Goal: Transaction & Acquisition: Obtain resource

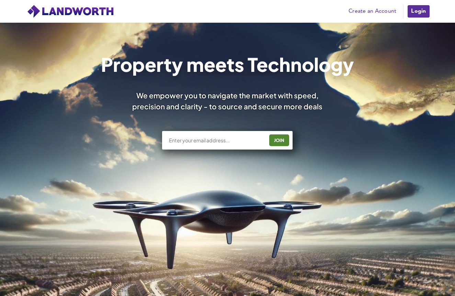
click at [415, 11] on link "Login" at bounding box center [418, 11] width 23 height 14
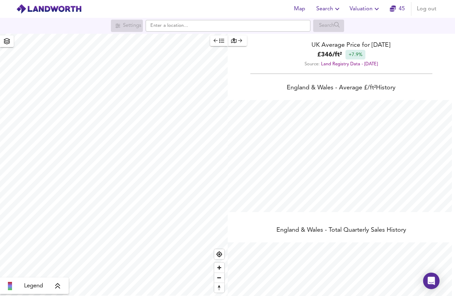
scroll to position [296, 455]
click at [231, 27] on input "text" at bounding box center [228, 26] width 165 height 12
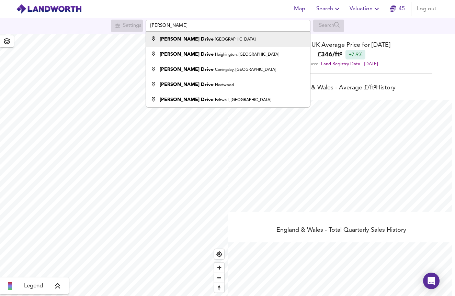
click at [220, 42] on div "Curtis Drive London" at bounding box center [227, 39] width 158 height 7
type input "Curtis Drive, London"
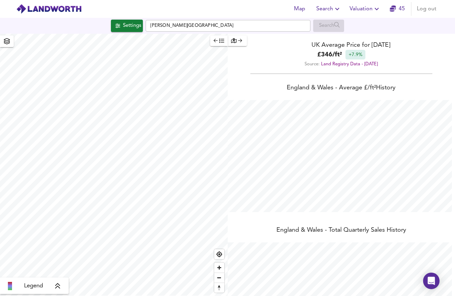
checkbox input "false"
checkbox input "true"
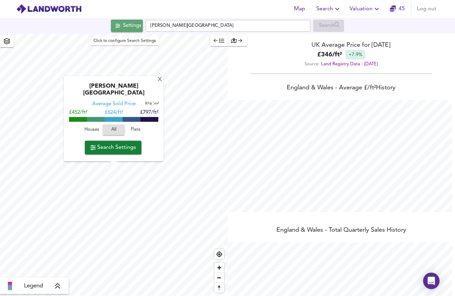
click at [125, 28] on div "Settings" at bounding box center [132, 25] width 18 height 9
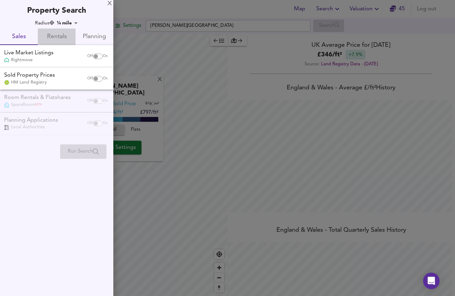
click at [68, 37] on span "Rentals" at bounding box center [57, 37] width 30 height 11
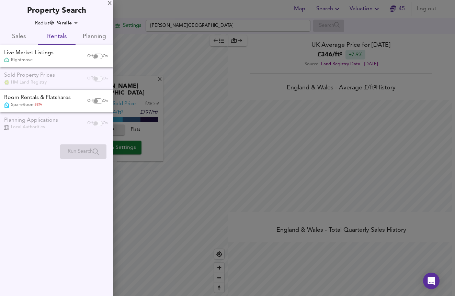
click at [99, 55] on input "checkbox" at bounding box center [96, 56] width 16 height 5
checkbox input "true"
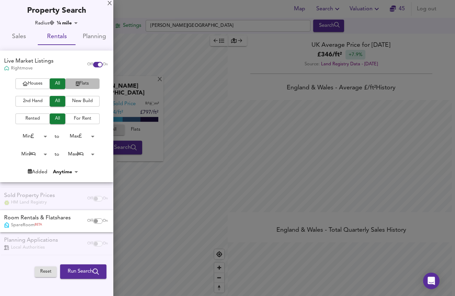
click at [86, 84] on span "Flats" at bounding box center [82, 84] width 27 height 8
click at [42, 99] on span "2nd Hand" at bounding box center [32, 101] width 27 height 8
click at [86, 153] on body "Map Search Valuation 45 Log out Settings Curtis Drive, London Search X Curtis D…" at bounding box center [227, 148] width 455 height 296
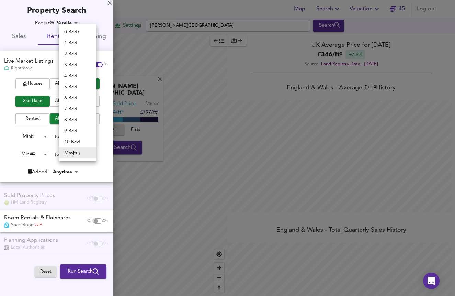
click at [81, 52] on li "2 Bed" at bounding box center [78, 53] width 38 height 11
type input "2"
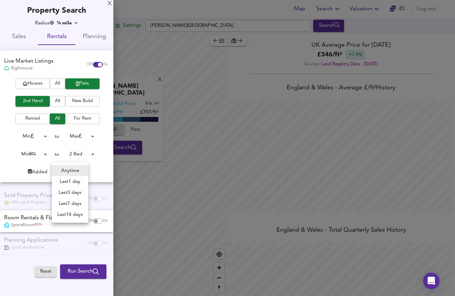
click at [73, 172] on body "Map Search Valuation 45 Log out Settings Curtis Drive, London Search X Curtis D…" at bounding box center [227, 148] width 455 height 296
click at [93, 169] on div at bounding box center [227, 148] width 455 height 296
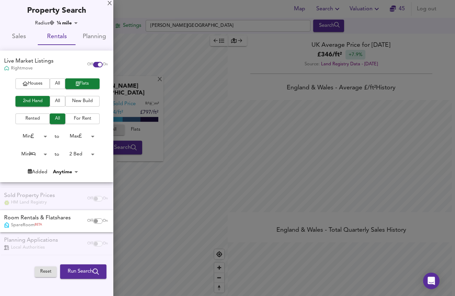
click at [76, 22] on body "Map Search Valuation 45 Log out Settings Curtis Drive, London Search X Curtis D…" at bounding box center [227, 148] width 455 height 296
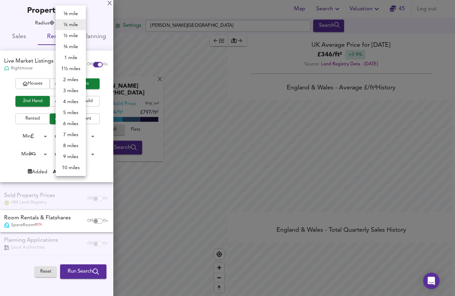
click at [78, 35] on li "½ mile" at bounding box center [71, 35] width 30 height 11
click at [76, 25] on body "Map Search Valuation 45 Log out Settings Curtis Drive, London Search X Curtis D…" at bounding box center [227, 148] width 455 height 296
click at [75, 48] on li "¾ mile" at bounding box center [71, 46] width 30 height 11
type input "1207"
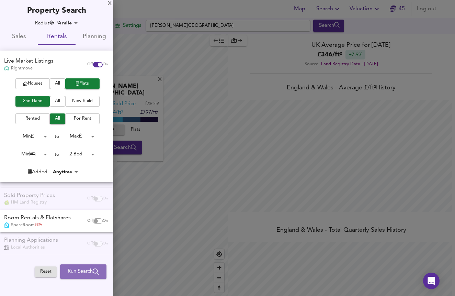
click at [84, 269] on span "Run Search" at bounding box center [83, 271] width 31 height 9
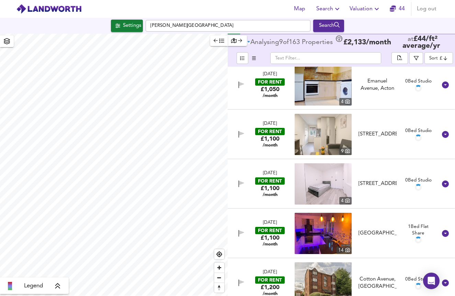
scroll to position [161, 0]
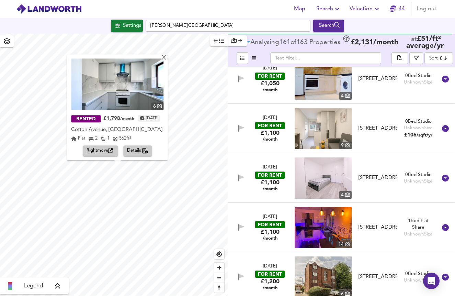
click at [139, 148] on span "Details" at bounding box center [138, 151] width 22 height 8
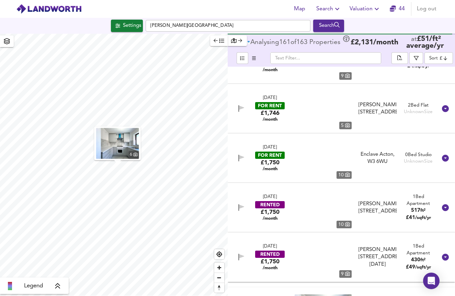
scroll to position [2472, 0]
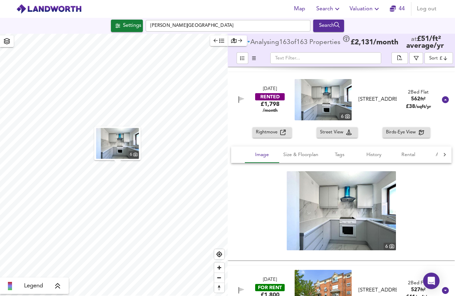
click at [324, 100] on img at bounding box center [323, 99] width 57 height 41
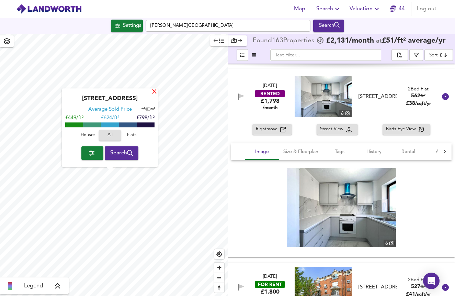
click at [154, 94] on div "X" at bounding box center [154, 92] width 6 height 7
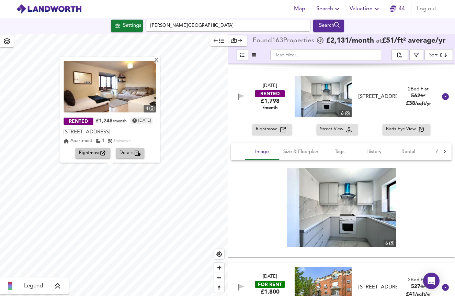
click at [111, 98] on img at bounding box center [110, 86] width 92 height 51
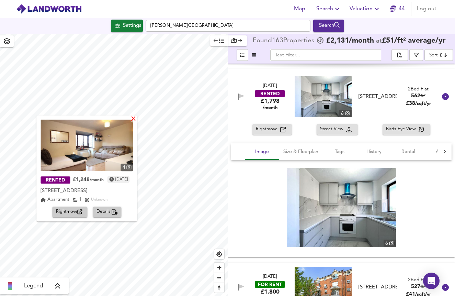
click at [137, 120] on div "X" at bounding box center [134, 119] width 6 height 7
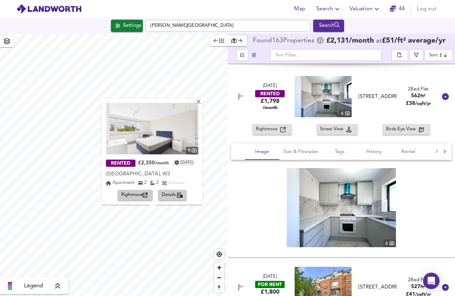
click at [175, 146] on img at bounding box center [152, 128] width 92 height 51
click at [175, 194] on span "Details" at bounding box center [173, 195] width 22 height 8
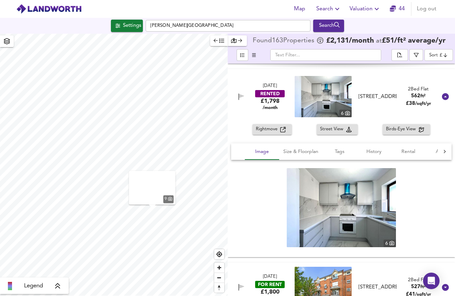
scroll to position [5488, 0]
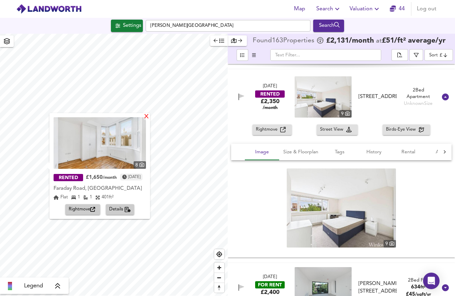
click at [149, 119] on div "X" at bounding box center [146, 117] width 6 height 7
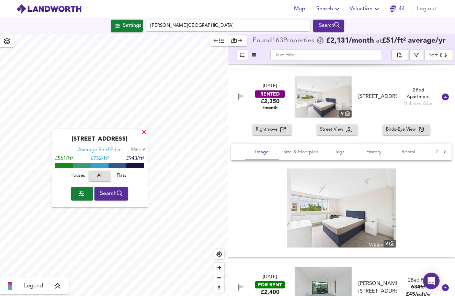
click at [144, 130] on div "X" at bounding box center [144, 132] width 6 height 7
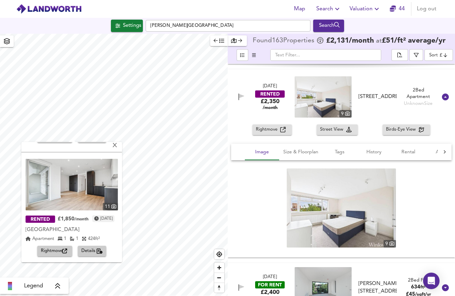
scroll to position [100, 0]
click at [96, 189] on img at bounding box center [71, 184] width 92 height 51
click at [118, 145] on div "X" at bounding box center [115, 145] width 6 height 7
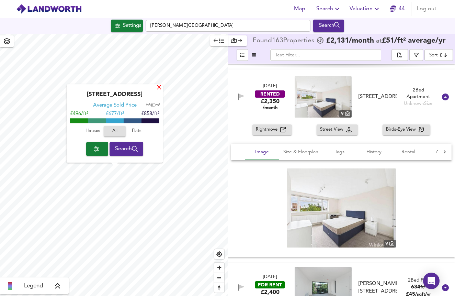
click at [159, 88] on div "X" at bounding box center [159, 88] width 6 height 7
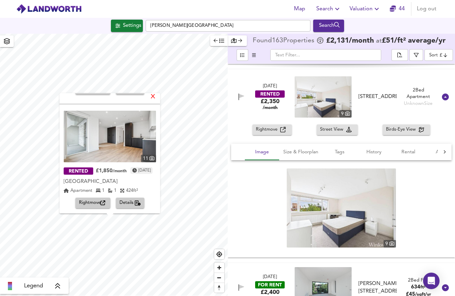
click at [156, 97] on div "X" at bounding box center [153, 97] width 6 height 7
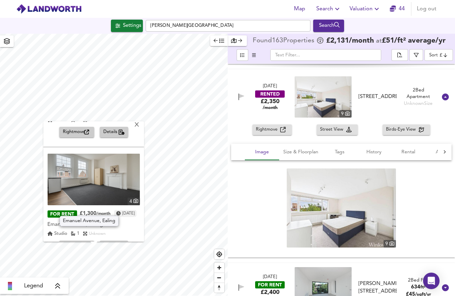
scroll to position [193, 0]
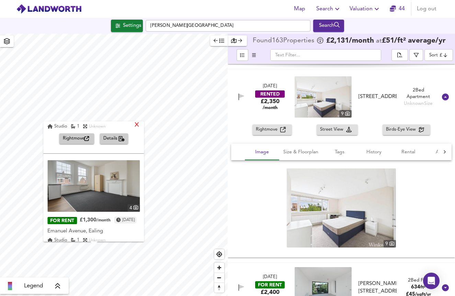
click at [140, 125] on div "X" at bounding box center [137, 125] width 6 height 7
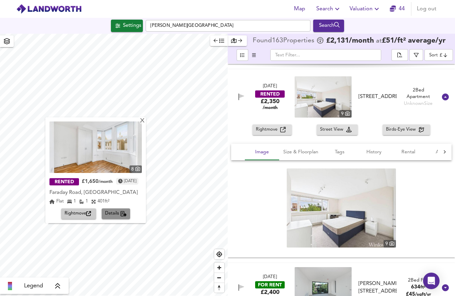
click at [125, 214] on span "Details" at bounding box center [116, 214] width 22 height 8
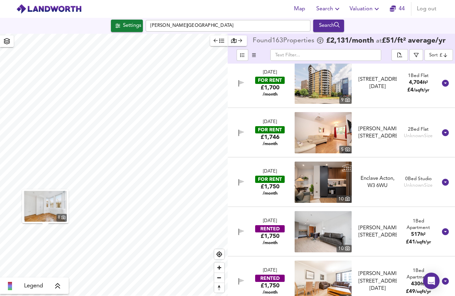
scroll to position [2076, 0]
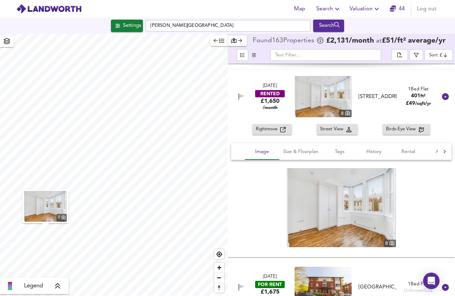
click at [329, 109] on img at bounding box center [323, 96] width 57 height 41
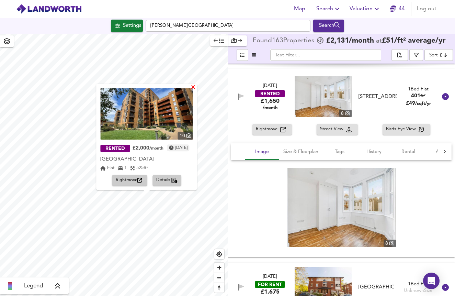
click at [196, 89] on div "X" at bounding box center [194, 87] width 6 height 7
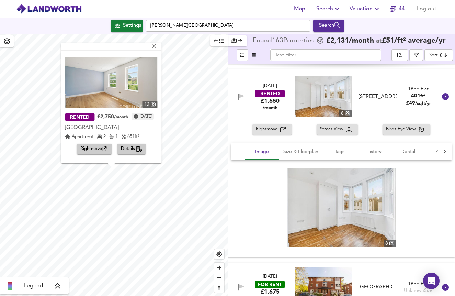
scroll to position [102, 0]
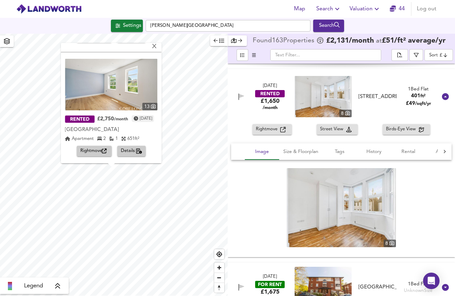
click at [132, 147] on span "Details" at bounding box center [132, 151] width 22 height 8
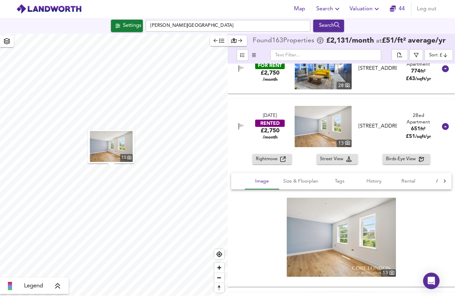
scroll to position [7565, 0]
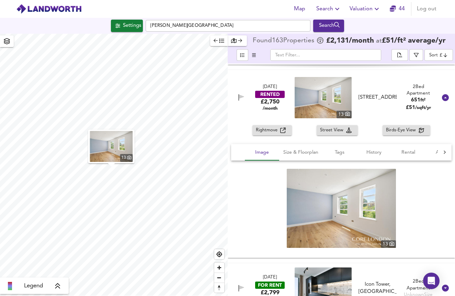
click at [351, 207] on img at bounding box center [341, 208] width 109 height 79
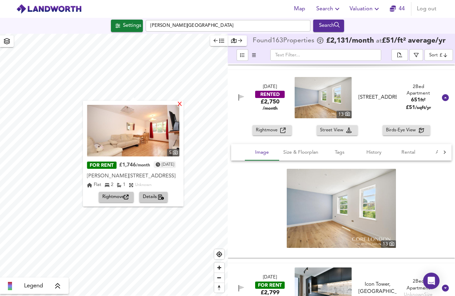
click at [183, 106] on div "X" at bounding box center [180, 104] width 6 height 7
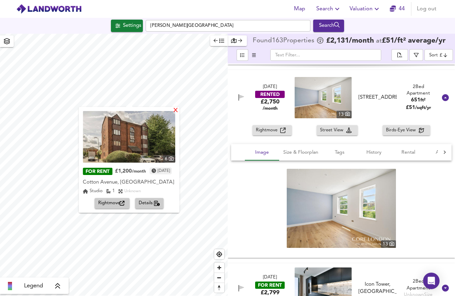
click at [179, 111] on div "X" at bounding box center [176, 110] width 6 height 7
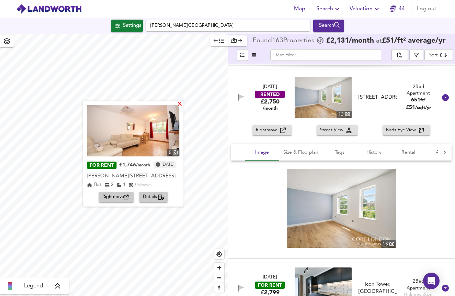
click at [183, 105] on div "X" at bounding box center [180, 104] width 6 height 7
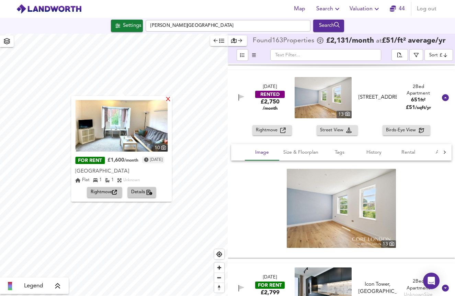
click at [171, 100] on div "X" at bounding box center [168, 99] width 6 height 7
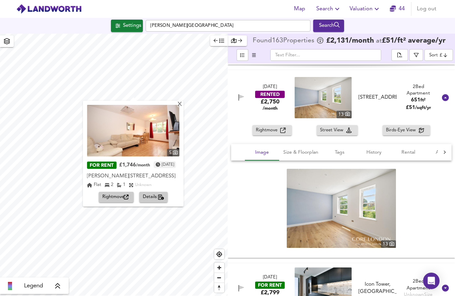
click at [135, 144] on img at bounding box center [133, 130] width 92 height 51
click at [183, 104] on div "X" at bounding box center [180, 104] width 6 height 7
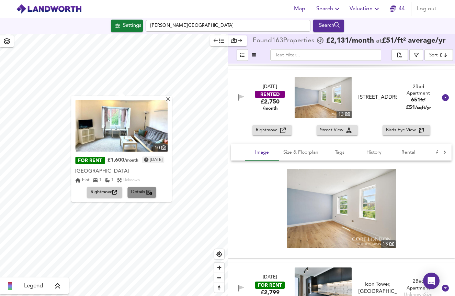
click at [140, 192] on span "Details" at bounding box center [142, 192] width 22 height 8
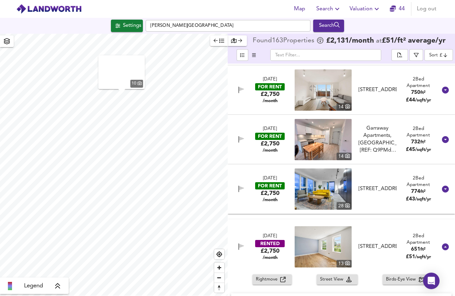
scroll to position [1878, 0]
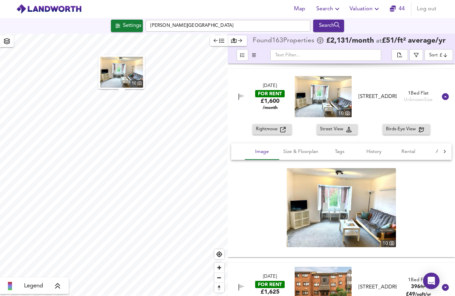
click at [340, 197] on img at bounding box center [341, 207] width 109 height 79
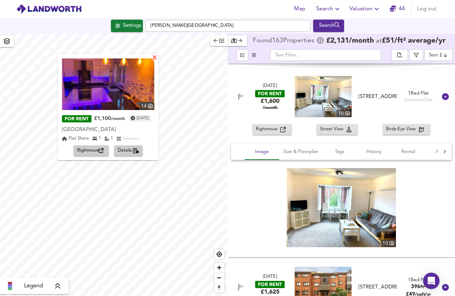
click at [158, 58] on div "X" at bounding box center [155, 58] width 6 height 7
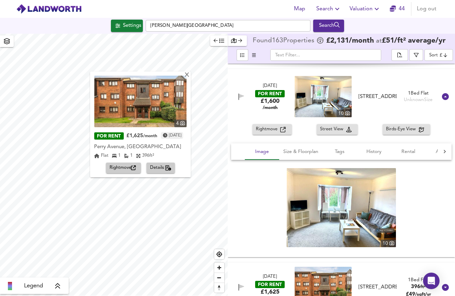
click at [169, 111] on img at bounding box center [140, 101] width 92 height 51
click at [190, 75] on div "X" at bounding box center [187, 75] width 6 height 7
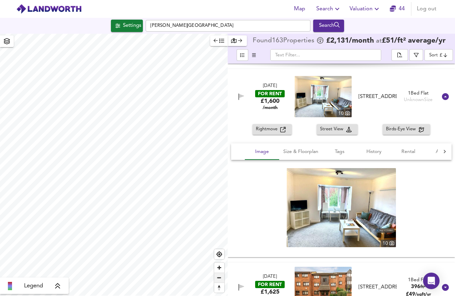
click at [221, 277] on span "Zoom out" at bounding box center [219, 278] width 10 height 10
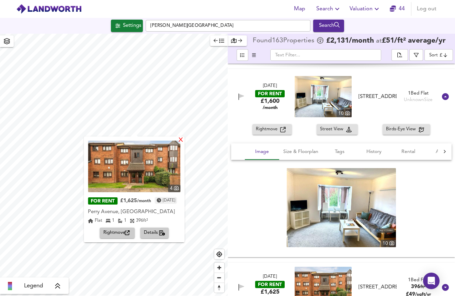
click at [184, 141] on div "X" at bounding box center [181, 140] width 6 height 7
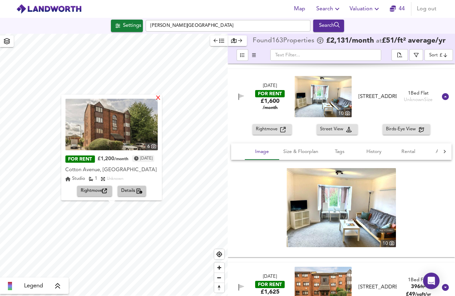
click at [161, 100] on div "X" at bounding box center [159, 98] width 6 height 7
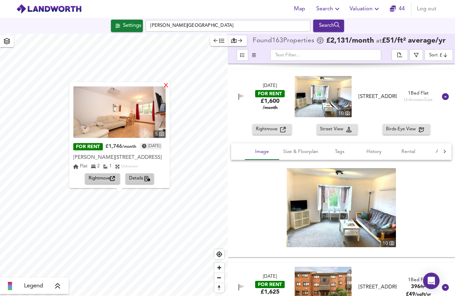
click at [169, 87] on div "X" at bounding box center [166, 86] width 6 height 7
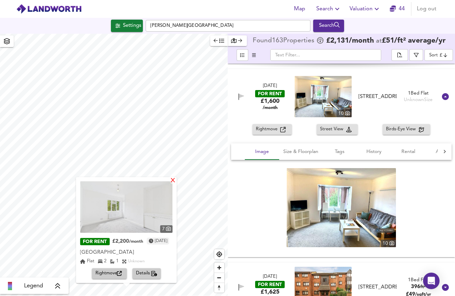
click at [176, 182] on div "X" at bounding box center [173, 180] width 6 height 7
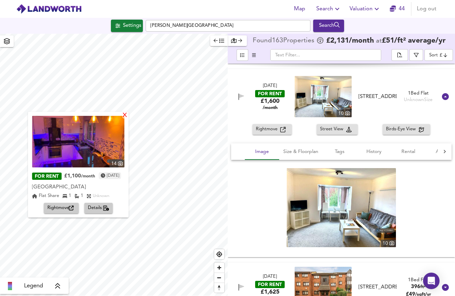
click at [128, 114] on div "X" at bounding box center [125, 115] width 6 height 7
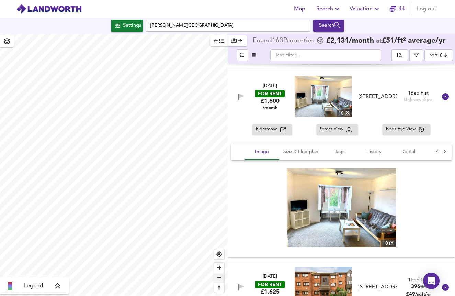
click at [218, 276] on span "Zoom out" at bounding box center [219, 278] width 10 height 10
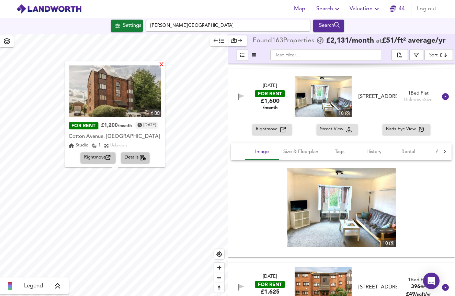
click at [165, 67] on div "X" at bounding box center [162, 65] width 6 height 7
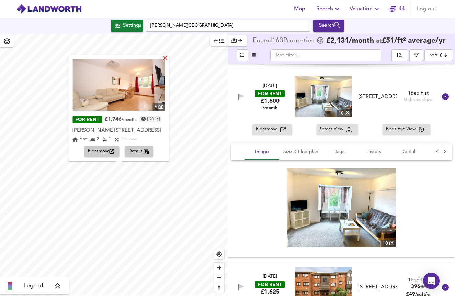
click at [169, 58] on div "X" at bounding box center [166, 59] width 6 height 7
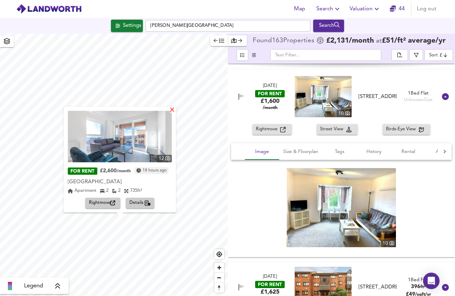
click at [175, 112] on div "X" at bounding box center [173, 110] width 6 height 7
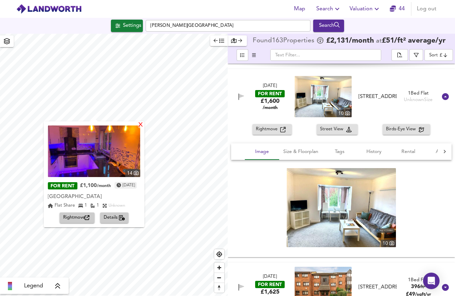
click at [144, 125] on div "X" at bounding box center [141, 125] width 6 height 7
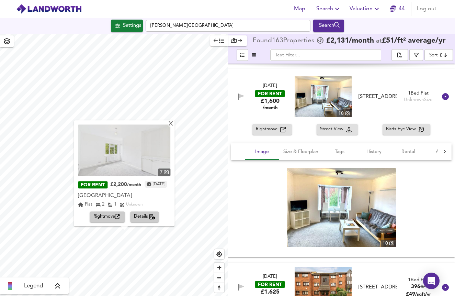
click at [163, 152] on img at bounding box center [124, 149] width 92 height 51
click at [174, 125] on div "X" at bounding box center [171, 124] width 6 height 7
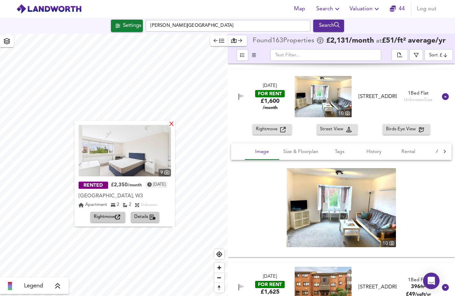
click at [173, 125] on div "X" at bounding box center [172, 124] width 6 height 7
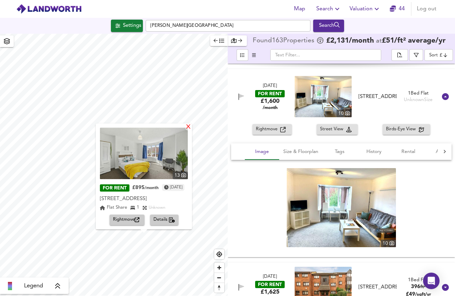
click at [191, 128] on div "X" at bounding box center [188, 127] width 6 height 7
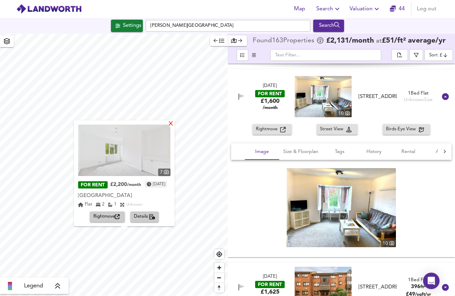
click at [174, 125] on div "X" at bounding box center [171, 124] width 6 height 7
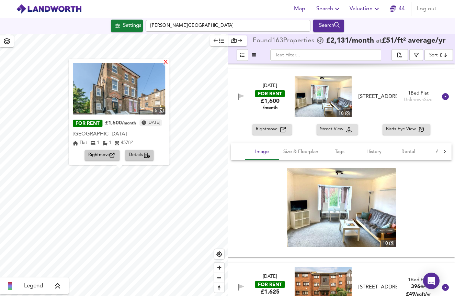
click at [169, 63] on div "X" at bounding box center [166, 62] width 6 height 7
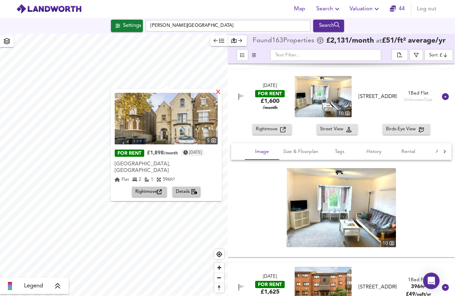
click at [221, 91] on div "X" at bounding box center [218, 92] width 6 height 7
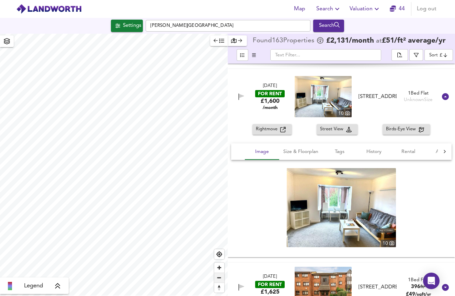
click at [219, 273] on span "Zoom out" at bounding box center [219, 278] width 10 height 10
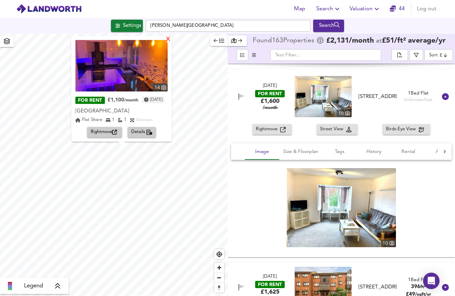
click at [171, 40] on div "X" at bounding box center [168, 39] width 6 height 7
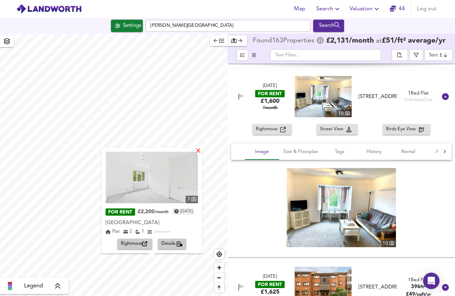
click at [201, 154] on div "X" at bounding box center [199, 151] width 6 height 7
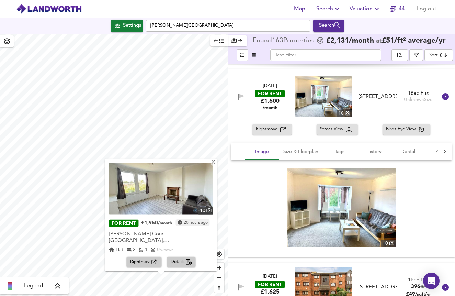
click at [165, 192] on img at bounding box center [161, 188] width 104 height 51
click at [217, 165] on div "X" at bounding box center [214, 162] width 6 height 7
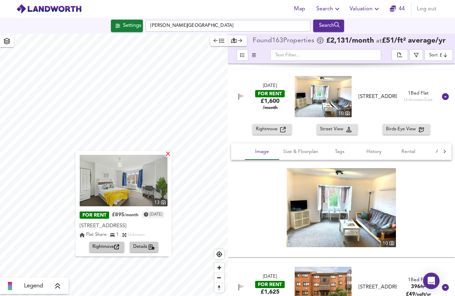
click at [168, 154] on div "X" at bounding box center [168, 154] width 6 height 7
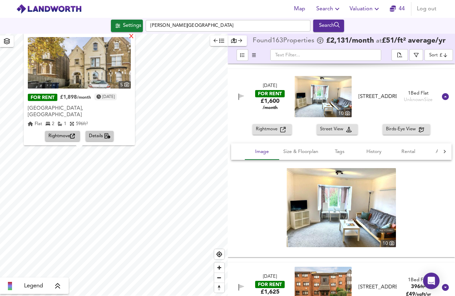
click at [133, 40] on div "X" at bounding box center [131, 36] width 6 height 7
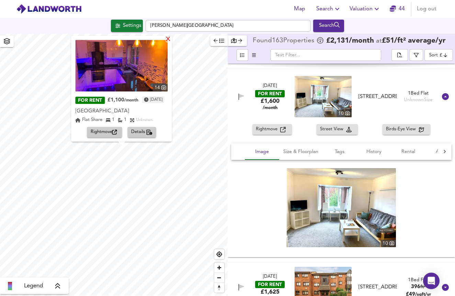
click at [171, 40] on div "X" at bounding box center [168, 39] width 6 height 7
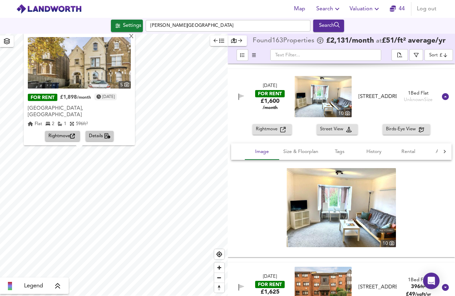
click at [112, 66] on img at bounding box center [79, 62] width 103 height 51
click at [405, 56] on button "split button" at bounding box center [399, 55] width 16 height 12
click at [219, 277] on span "Zoom out" at bounding box center [219, 278] width 10 height 10
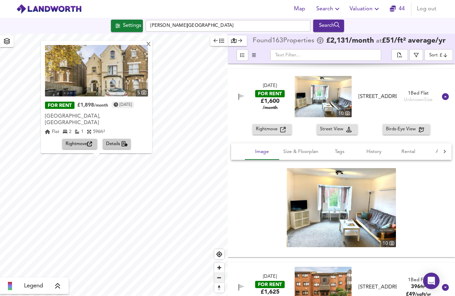
click at [219, 277] on span "Zoom out" at bounding box center [219, 278] width 10 height 10
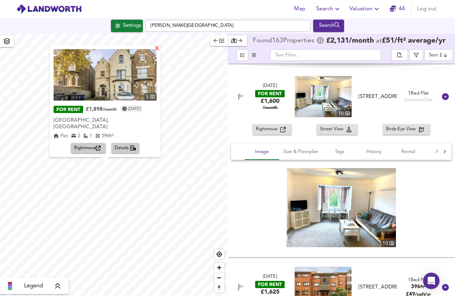
click at [160, 52] on div "X" at bounding box center [157, 48] width 6 height 7
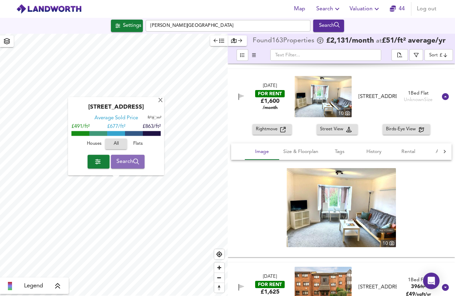
click at [131, 162] on span "Search" at bounding box center [127, 162] width 23 height 10
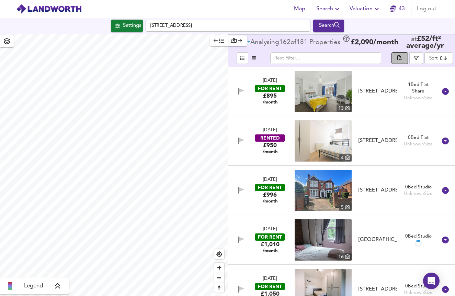
click at [402, 60] on icon "split button" at bounding box center [399, 57] width 5 height 5
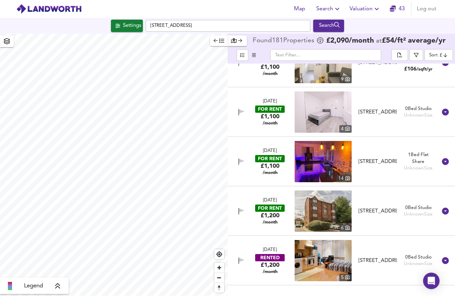
scroll to position [375, 0]
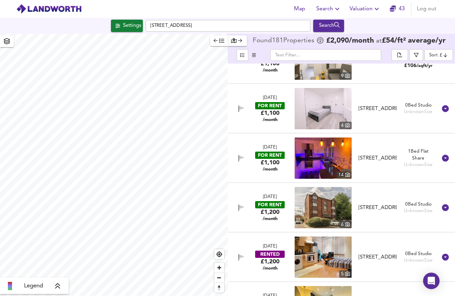
click at [330, 7] on span "Search" at bounding box center [328, 9] width 25 height 10
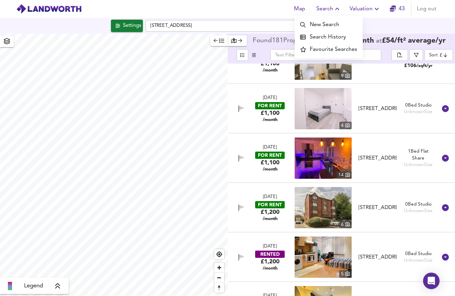
click at [327, 34] on li "Search History" at bounding box center [329, 37] width 68 height 12
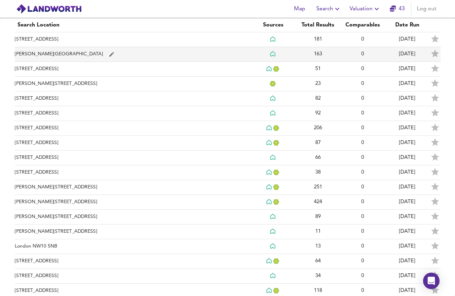
click at [102, 55] on td "Curtis Drive, London" at bounding box center [133, 54] width 236 height 15
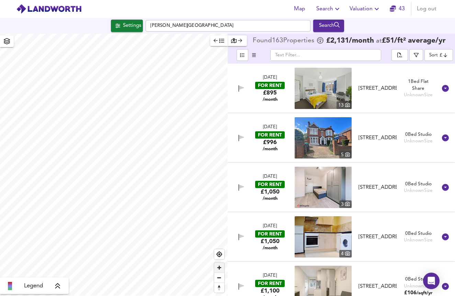
checkbox input "false"
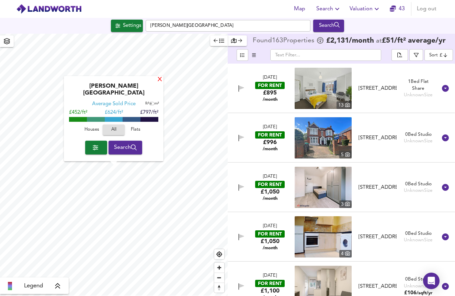
click at [157, 83] on div "X" at bounding box center [160, 80] width 6 height 7
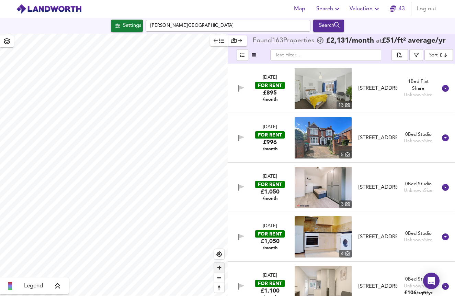
click at [220, 265] on span "Zoom in" at bounding box center [219, 267] width 10 height 10
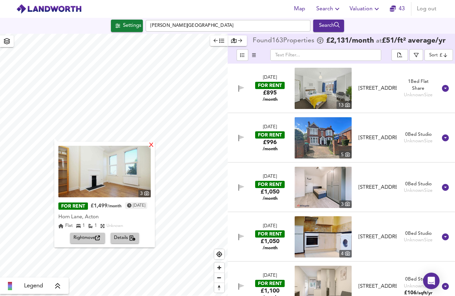
click at [154, 147] on div "X" at bounding box center [151, 145] width 6 height 7
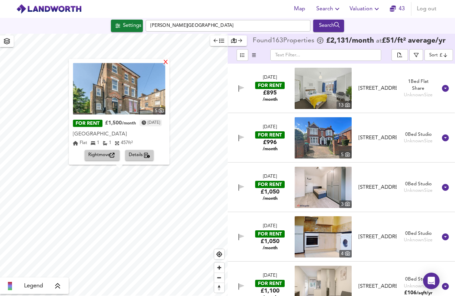
click at [169, 66] on div "X" at bounding box center [166, 62] width 6 height 7
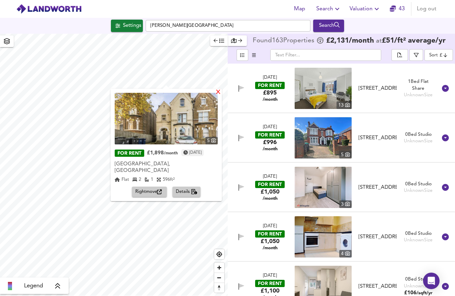
click at [221, 91] on div "X" at bounding box center [218, 92] width 6 height 7
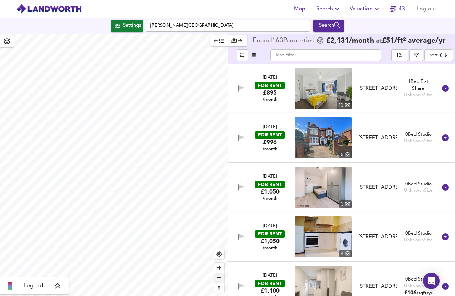
click at [221, 278] on span "Zoom out" at bounding box center [219, 278] width 10 height 10
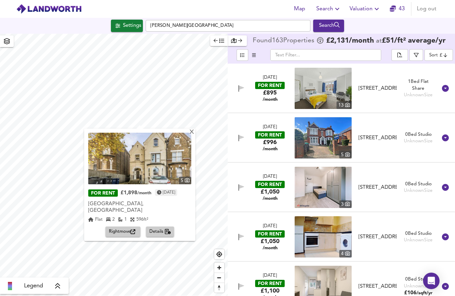
click at [139, 157] on img at bounding box center [139, 158] width 103 height 51
click at [158, 228] on span "Details" at bounding box center [160, 232] width 22 height 8
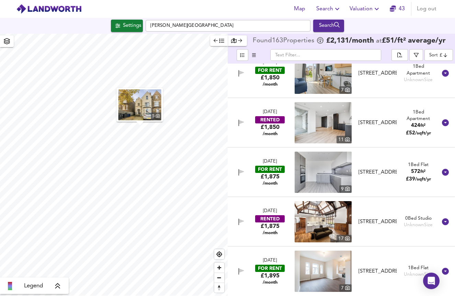
scroll to position [3065, 0]
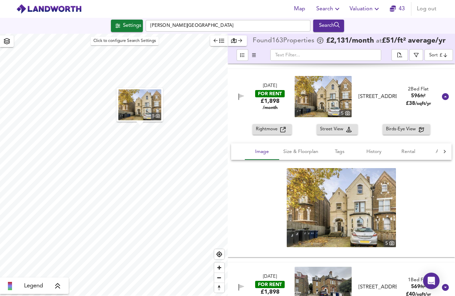
click at [134, 25] on div "Settings" at bounding box center [132, 25] width 18 height 9
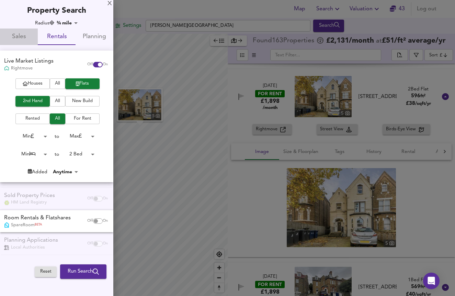
click at [18, 33] on span "Sales" at bounding box center [19, 37] width 30 height 11
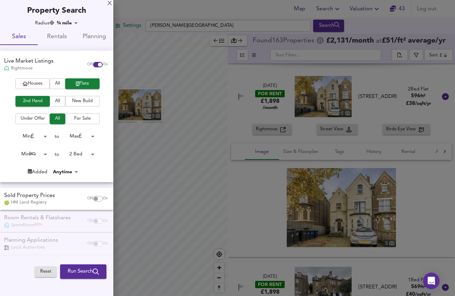
click at [96, 197] on input "checkbox" at bounding box center [96, 198] width 16 height 5
checkbox input "true"
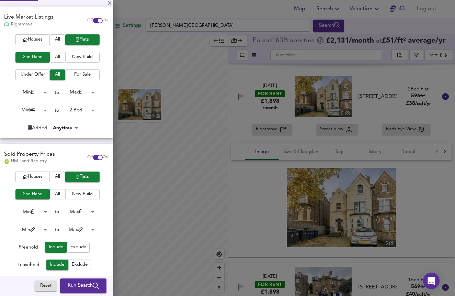
scroll to position [45, 0]
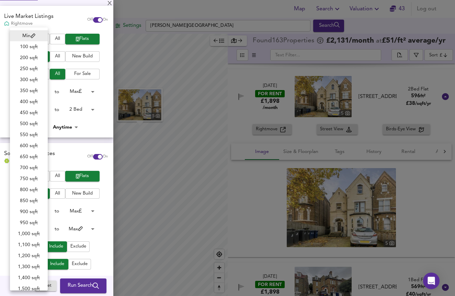
click at [43, 225] on body "Map Search Valuation 43 Log out Settings Curtis Drive, London Search 5 Legend F…" at bounding box center [227, 148] width 455 height 296
click at [54, 218] on div at bounding box center [227, 148] width 455 height 296
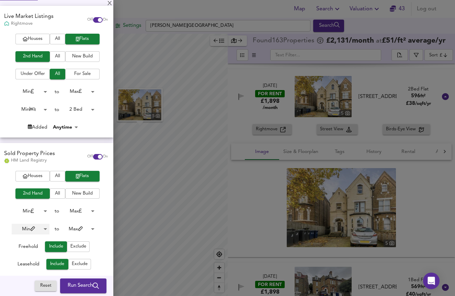
scroll to position [86, 0]
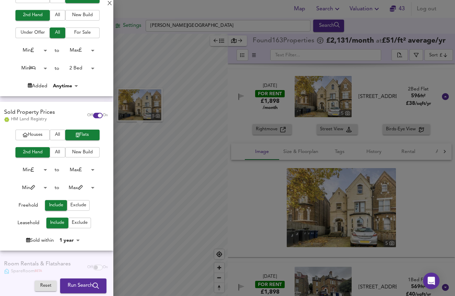
click at [80, 203] on span "Exclude" at bounding box center [78, 205] width 16 height 8
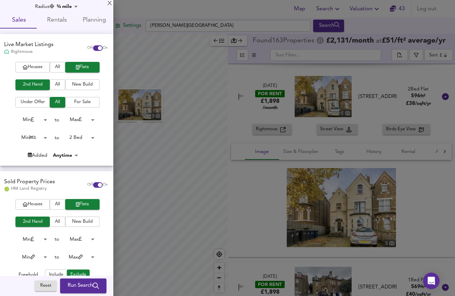
scroll to position [11, 0]
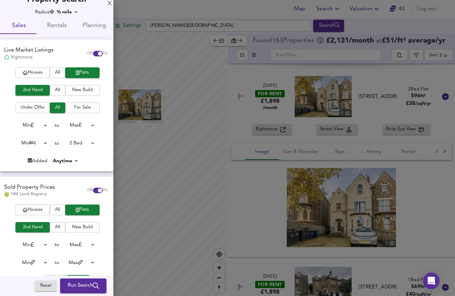
click at [76, 283] on span "Run Search" at bounding box center [83, 285] width 31 height 9
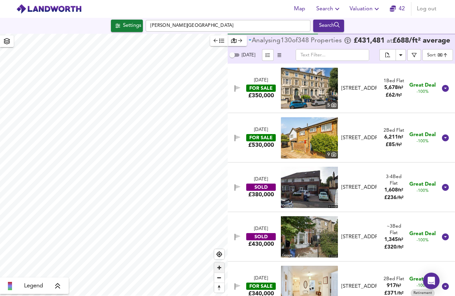
click at [222, 267] on span "Zoom in" at bounding box center [219, 267] width 10 height 10
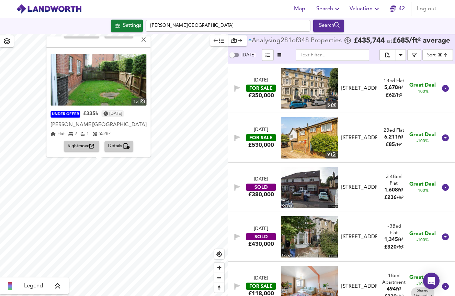
scroll to position [213, 0]
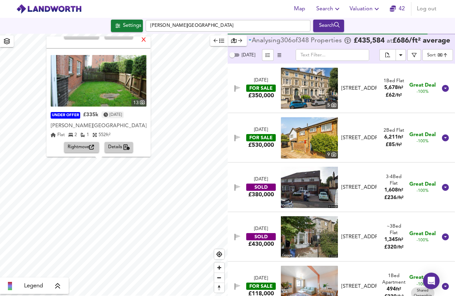
click at [147, 41] on div "X" at bounding box center [144, 40] width 6 height 7
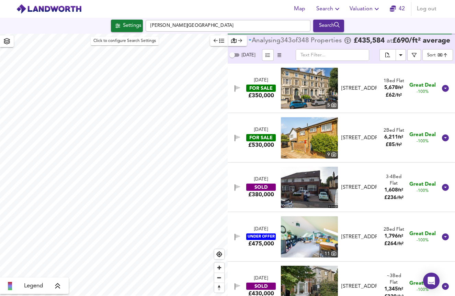
click at [138, 29] on div "Settings" at bounding box center [132, 25] width 18 height 9
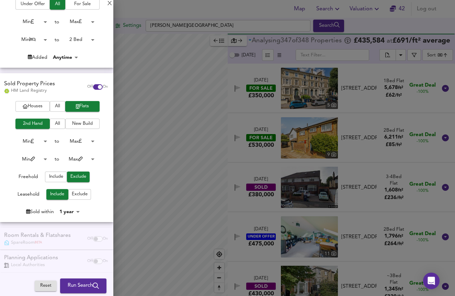
scroll to position [20, 0]
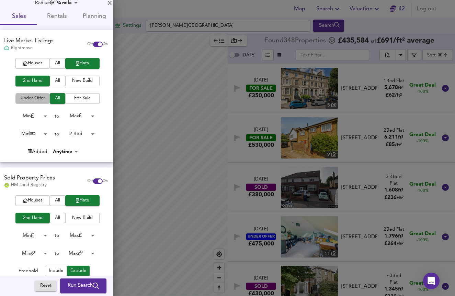
click at [33, 98] on span "Under Offer" at bounding box center [32, 98] width 27 height 8
click at [68, 287] on span "Run Search" at bounding box center [83, 285] width 31 height 9
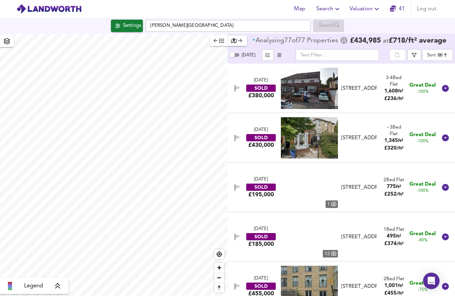
type input "bestdeal"
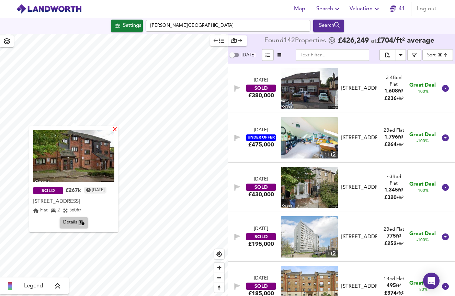
click at [118, 130] on div "X" at bounding box center [115, 130] width 6 height 7
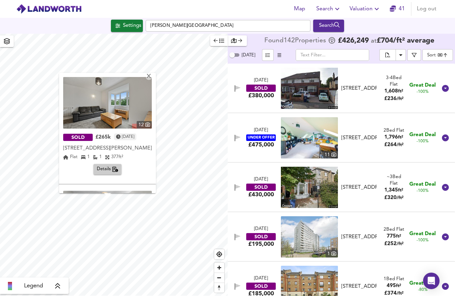
scroll to position [-1, 0]
click at [134, 123] on img at bounding box center [107, 102] width 89 height 51
click at [99, 166] on span "Details" at bounding box center [108, 169] width 22 height 8
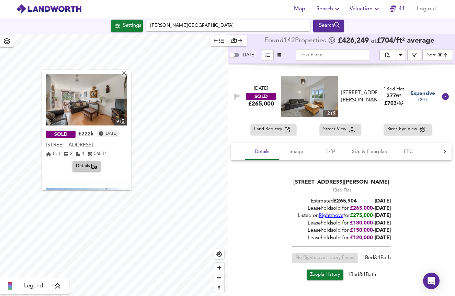
click at [83, 110] on img at bounding box center [86, 99] width 81 height 51
click at [77, 164] on span "Details" at bounding box center [87, 166] width 22 height 8
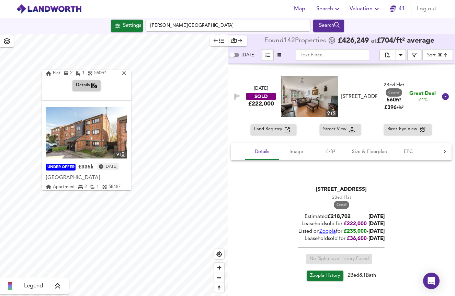
scroll to position [81, 0]
click at [127, 74] on div "X" at bounding box center [124, 73] width 6 height 7
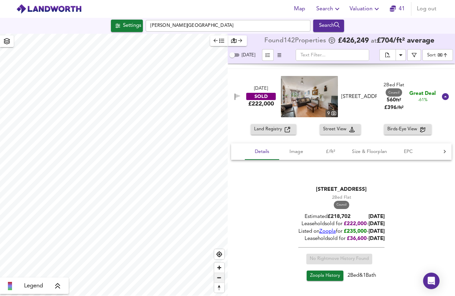
click at [222, 278] on span "Zoom out" at bounding box center [219, 278] width 10 height 10
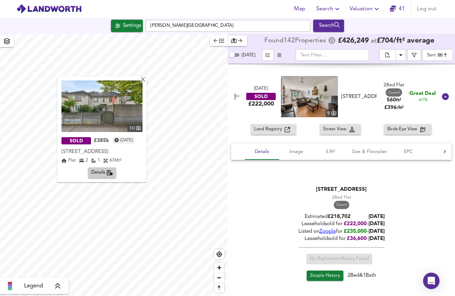
scroll to position [0, 0]
click at [120, 114] on img at bounding box center [101, 105] width 81 height 51
click at [219, 276] on span "Zoom out" at bounding box center [219, 278] width 10 height 10
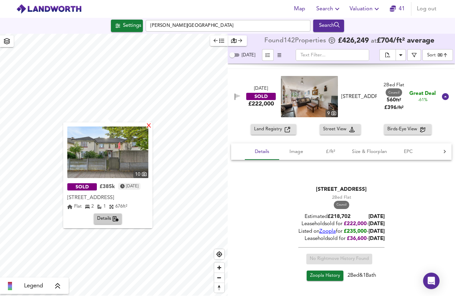
click at [152, 126] on div "X" at bounding box center [149, 126] width 6 height 7
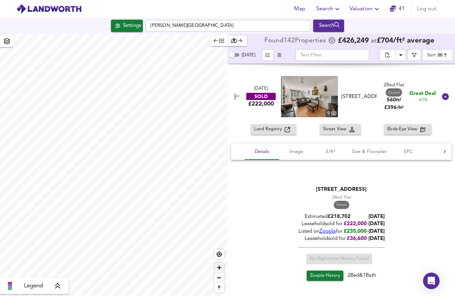
click at [219, 267] on span "Zoom in" at bounding box center [219, 267] width 10 height 10
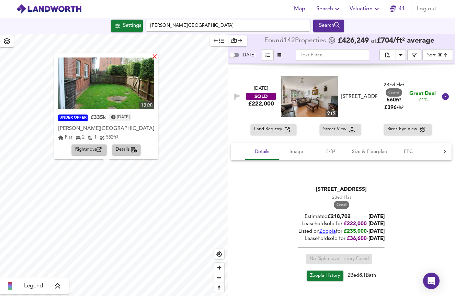
click at [158, 56] on div "X" at bounding box center [155, 57] width 6 height 7
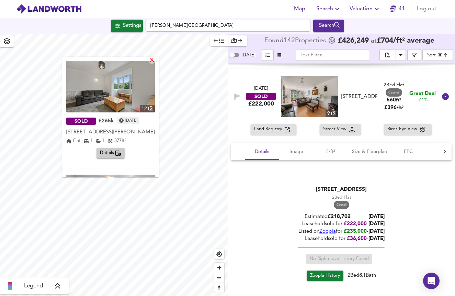
click at [155, 62] on div "X" at bounding box center [152, 60] width 6 height 7
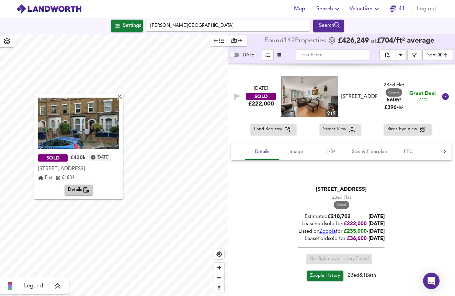
click at [117, 140] on img at bounding box center [78, 122] width 81 height 51
click at [123, 99] on div "X" at bounding box center [120, 97] width 6 height 7
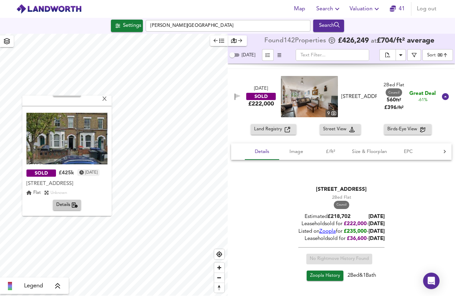
scroll to position [100, 0]
click at [107, 97] on div "X" at bounding box center [105, 99] width 6 height 7
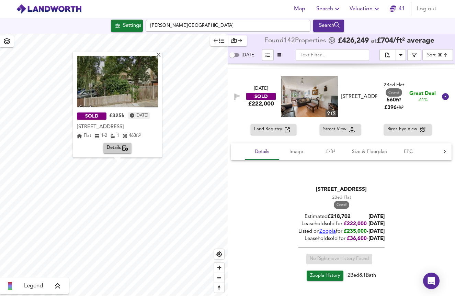
scroll to position [0, 0]
click at [161, 57] on div "X" at bounding box center [159, 55] width 6 height 7
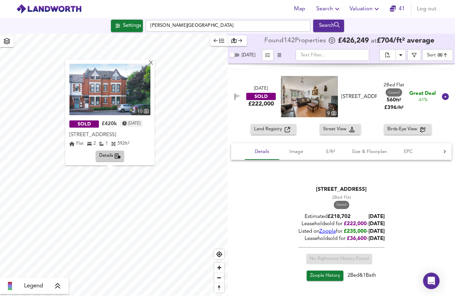
click at [138, 90] on img at bounding box center [109, 89] width 81 height 51
click at [107, 153] on span "Details" at bounding box center [110, 156] width 22 height 8
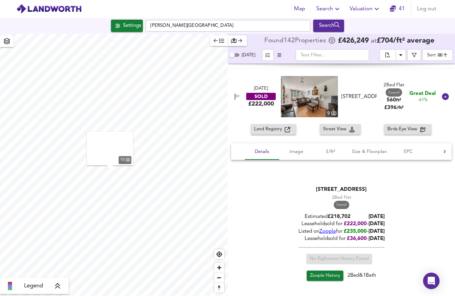
scroll to position [5487, 0]
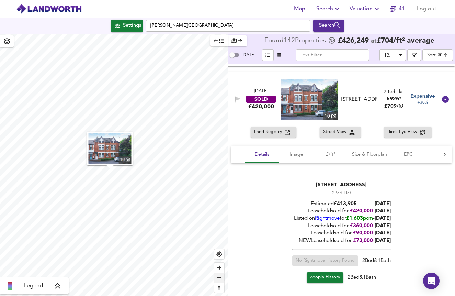
click at [222, 280] on span "Zoom out" at bounding box center [219, 278] width 10 height 10
click at [222, 279] on span "Zoom out" at bounding box center [219, 278] width 10 height 10
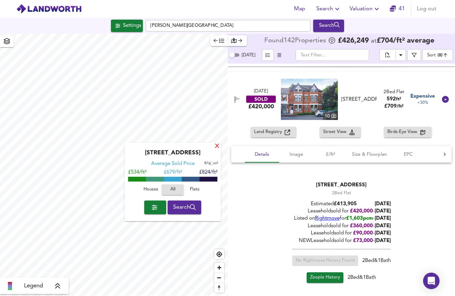
click at [217, 146] on div "X" at bounding box center [217, 146] width 6 height 7
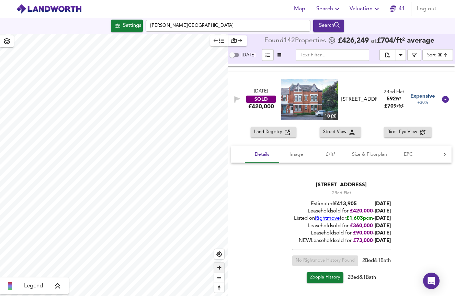
click at [219, 267] on span "Zoom in" at bounding box center [219, 267] width 10 height 10
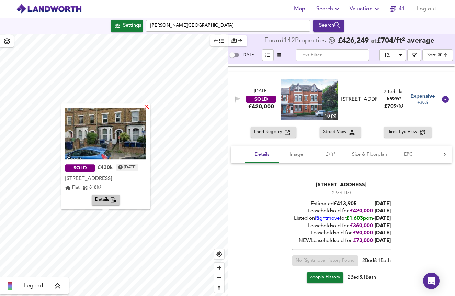
click at [150, 109] on div "X" at bounding box center [147, 107] width 6 height 7
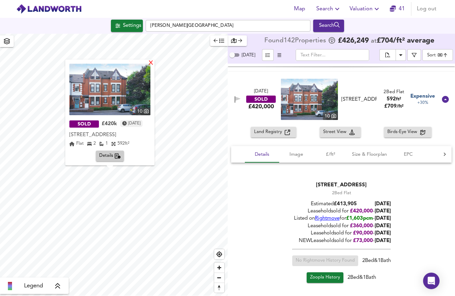
click at [154, 63] on div "X" at bounding box center [151, 63] width 6 height 7
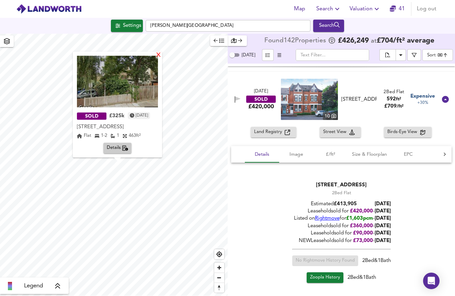
click at [161, 57] on div "X" at bounding box center [159, 55] width 6 height 7
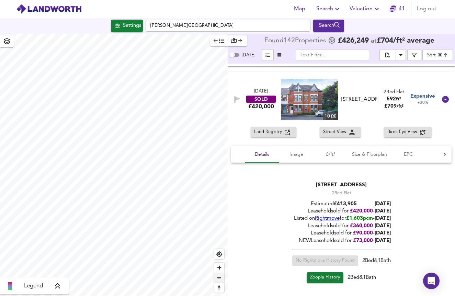
click at [218, 277] on span "Zoom out" at bounding box center [219, 278] width 10 height 10
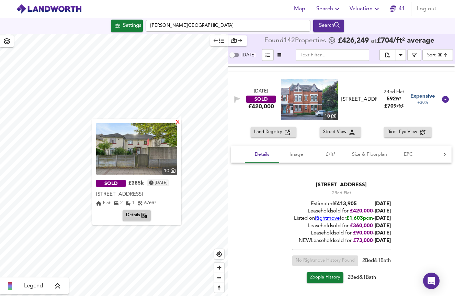
click at [177, 122] on div "X" at bounding box center [178, 122] width 6 height 7
click at [157, 147] on img at bounding box center [136, 148] width 81 height 51
click at [177, 124] on div "X" at bounding box center [178, 122] width 6 height 7
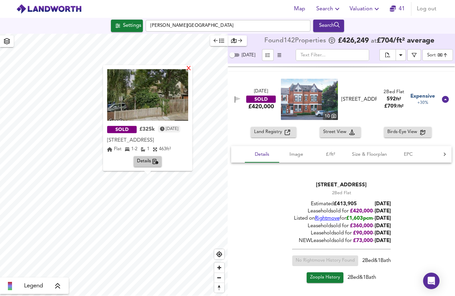
click at [192, 68] on div "X" at bounding box center [189, 69] width 6 height 7
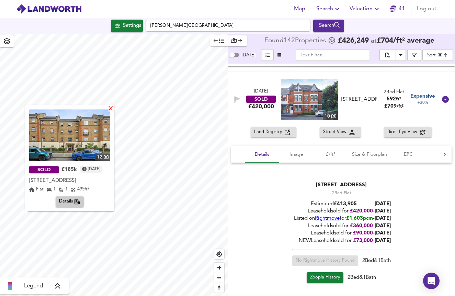
click at [114, 106] on div "X" at bounding box center [111, 109] width 6 height 7
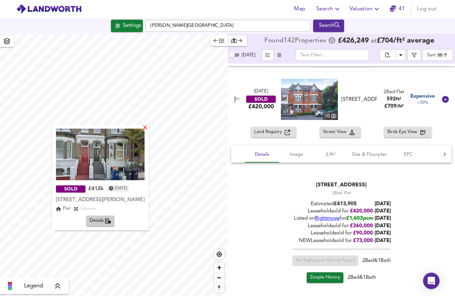
click at [148, 129] on div "X" at bounding box center [145, 128] width 6 height 7
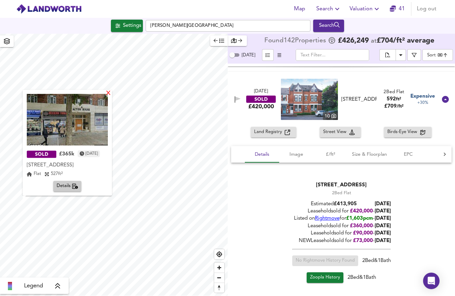
click at [111, 94] on div "X" at bounding box center [108, 93] width 6 height 7
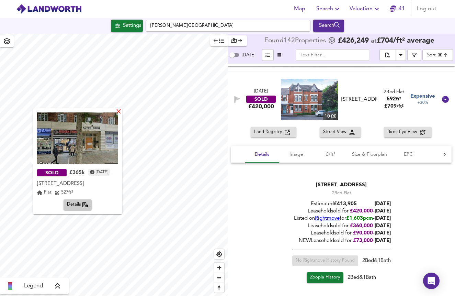
click at [122, 110] on div "X" at bounding box center [119, 112] width 6 height 7
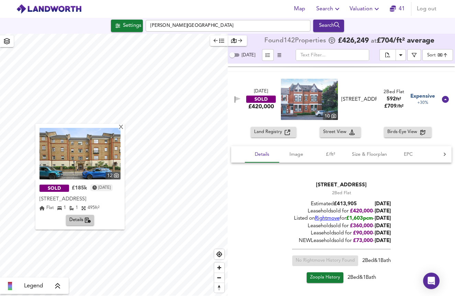
click at [91, 224] on span "Details" at bounding box center [80, 220] width 22 height 8
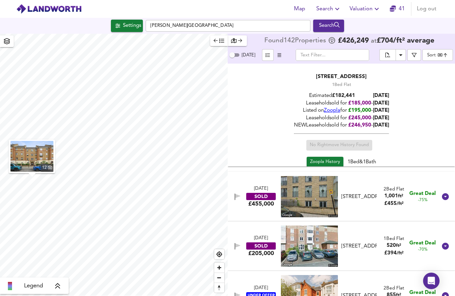
scroll to position [198, 0]
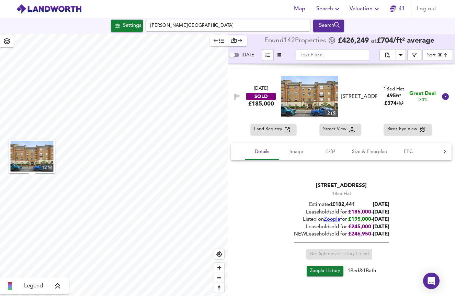
click at [302, 98] on img at bounding box center [309, 96] width 57 height 41
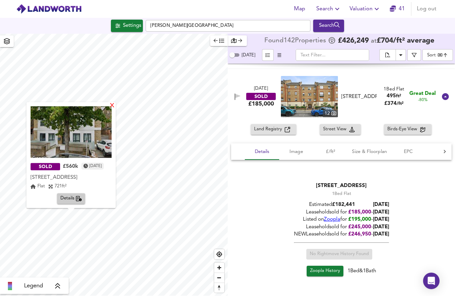
click at [115, 105] on div "X" at bounding box center [112, 106] width 6 height 7
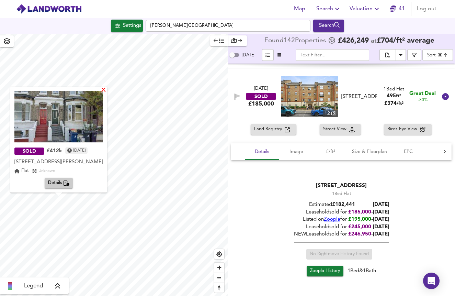
click at [106, 89] on div "X" at bounding box center [104, 90] width 6 height 7
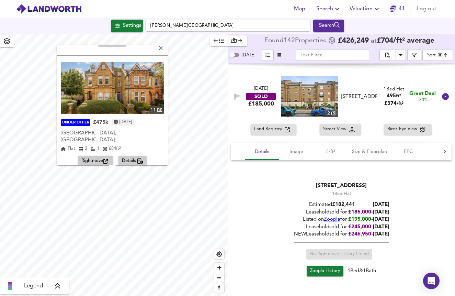
scroll to position [100, 0]
click at [164, 49] on div "X" at bounding box center [161, 49] width 6 height 7
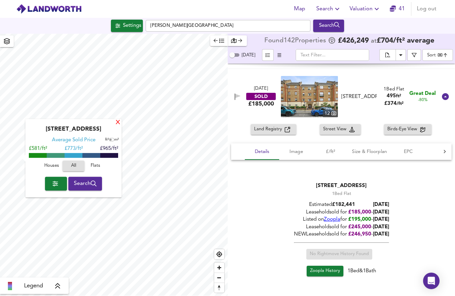
click at [117, 124] on div "X" at bounding box center [118, 122] width 6 height 7
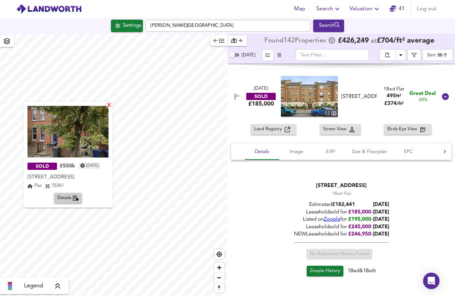
click at [112, 105] on div "X" at bounding box center [109, 105] width 6 height 7
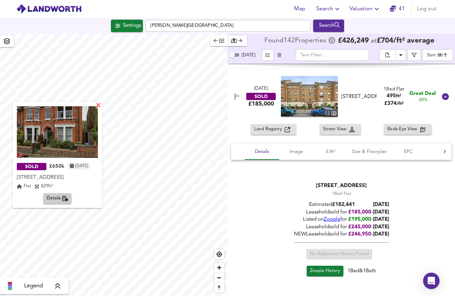
click at [101, 104] on div "X" at bounding box center [98, 106] width 6 height 7
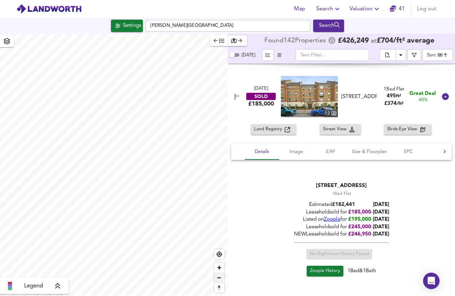
click at [217, 277] on span "Zoom out" at bounding box center [219, 278] width 10 height 10
click at [220, 267] on span "Zoom in" at bounding box center [219, 267] width 10 height 10
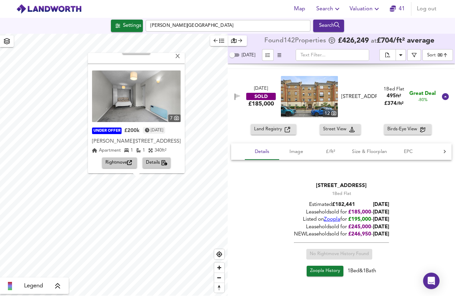
click at [164, 102] on img at bounding box center [136, 95] width 89 height 51
click at [181, 57] on div "X" at bounding box center [178, 57] width 6 height 7
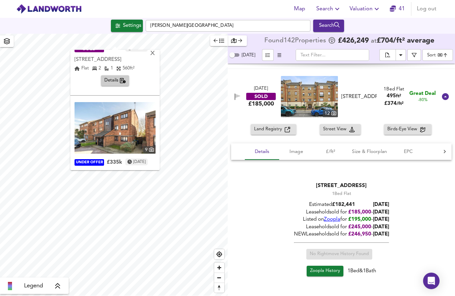
scroll to position [82, 0]
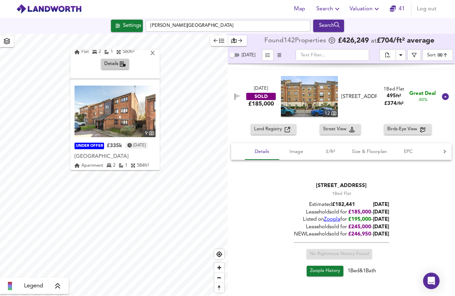
click at [119, 111] on img at bounding box center [114, 110] width 81 height 51
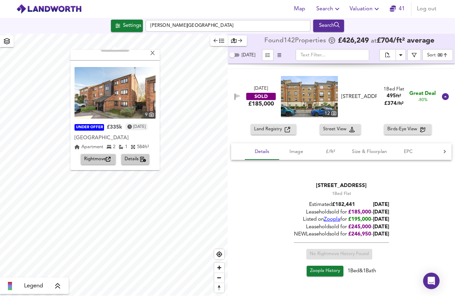
scroll to position [100, 0]
click at [129, 156] on span "Details" at bounding box center [136, 160] width 22 height 8
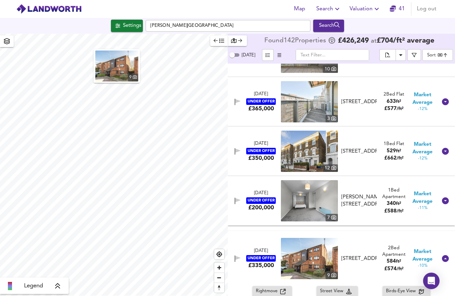
scroll to position [2570, 0]
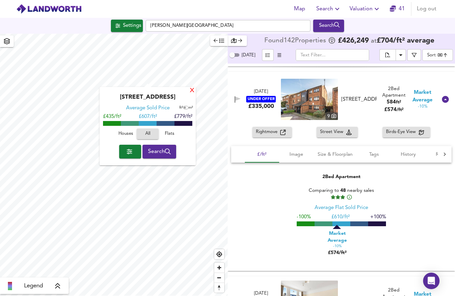
click at [192, 92] on div "X" at bounding box center [192, 91] width 6 height 7
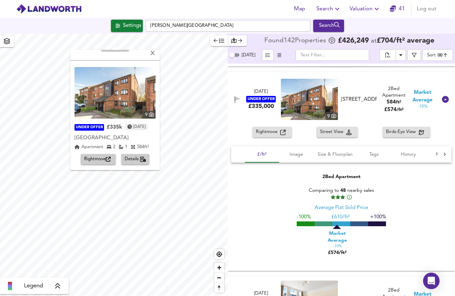
scroll to position [100, 0]
click at [128, 158] on span "Details" at bounding box center [136, 160] width 22 height 8
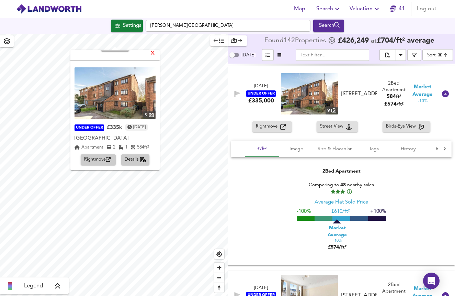
click at [156, 54] on div "X" at bounding box center [153, 53] width 6 height 7
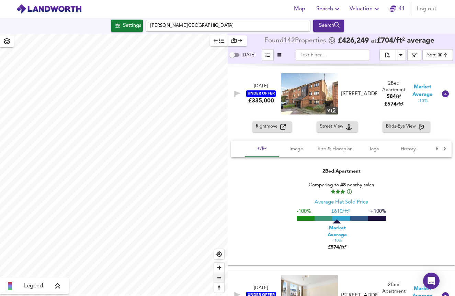
click at [223, 277] on span "Zoom out" at bounding box center [219, 278] width 10 height 10
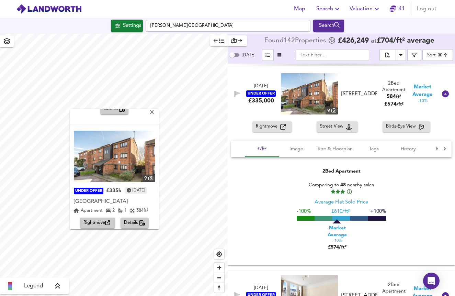
scroll to position [97, 0]
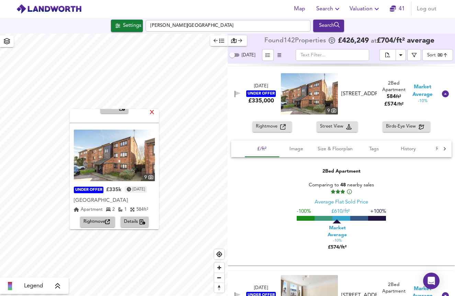
click at [155, 112] on div "X" at bounding box center [152, 113] width 6 height 7
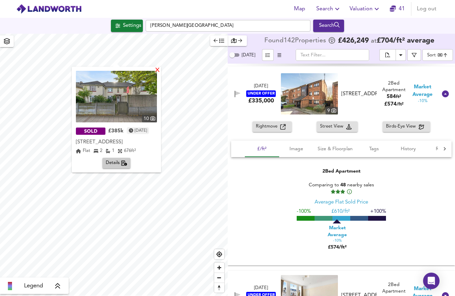
click at [160, 69] on div "X" at bounding box center [157, 70] width 6 height 7
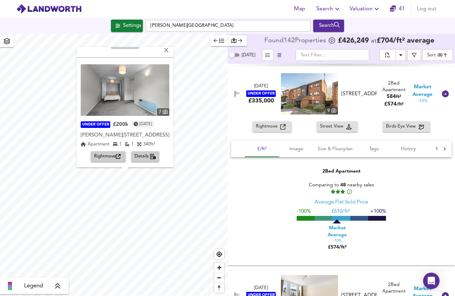
scroll to position [100, 0]
click at [147, 89] on img at bounding box center [125, 90] width 89 height 51
click at [169, 48] on div "X" at bounding box center [166, 51] width 6 height 7
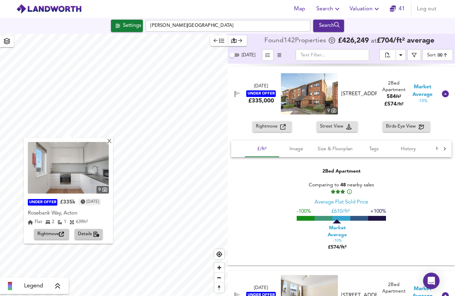
scroll to position [0, 0]
click at [88, 174] on img at bounding box center [68, 167] width 81 height 51
click at [84, 232] on span "Details" at bounding box center [89, 234] width 22 height 8
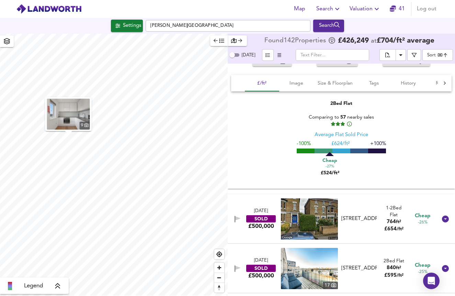
scroll to position [1483, 0]
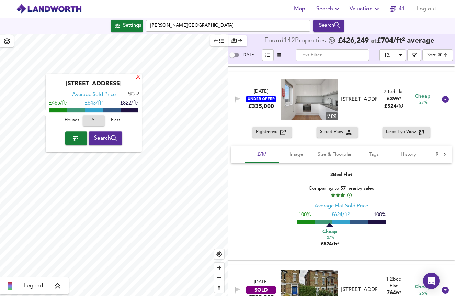
click at [139, 78] on div "X" at bounding box center [138, 77] width 6 height 7
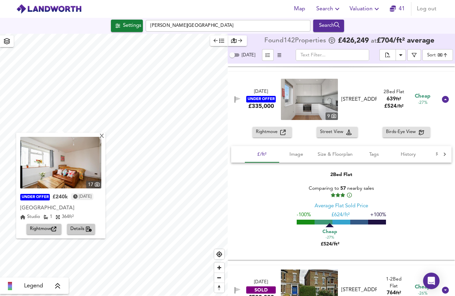
scroll to position [0, 0]
click at [105, 138] on div "X" at bounding box center [102, 136] width 6 height 7
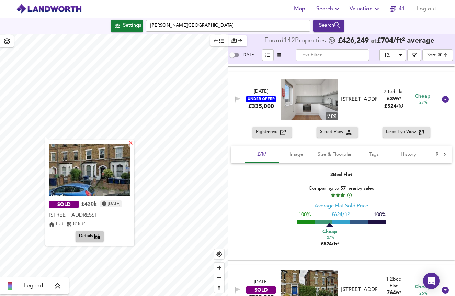
click at [134, 143] on div "X" at bounding box center [131, 143] width 6 height 7
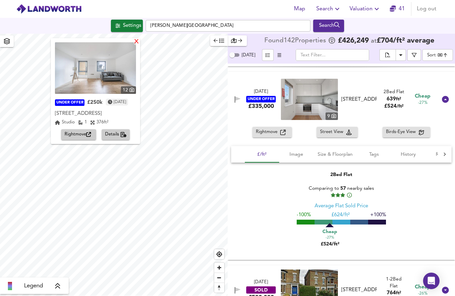
click at [139, 43] on div "X" at bounding box center [137, 42] width 6 height 7
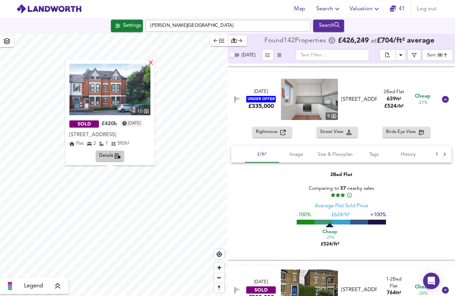
click at [154, 64] on div "X" at bounding box center [151, 63] width 6 height 7
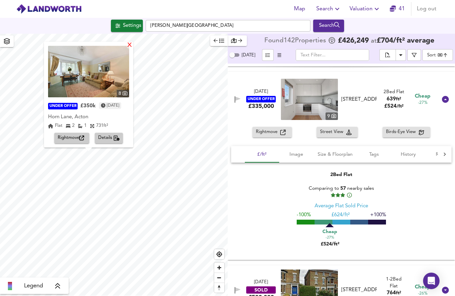
click at [133, 46] on div "X" at bounding box center [130, 45] width 6 height 7
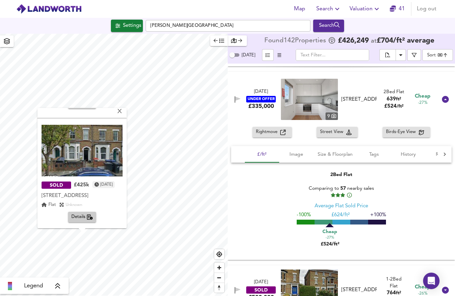
scroll to position [100, 0]
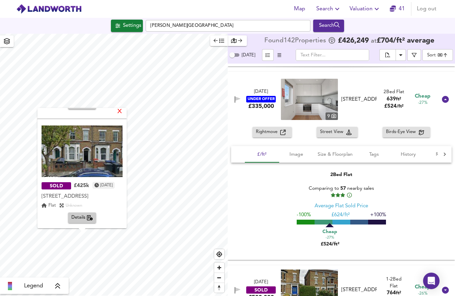
click at [123, 112] on div "X" at bounding box center [120, 111] width 6 height 7
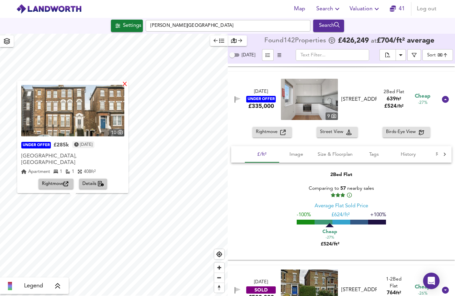
click at [128, 88] on div "X" at bounding box center [125, 84] width 6 height 7
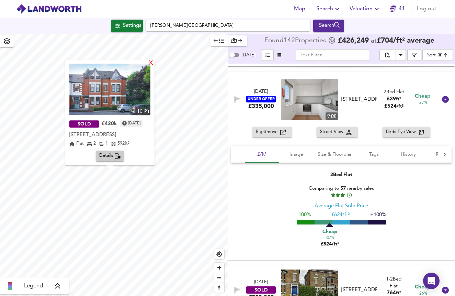
click at [154, 65] on div "X" at bounding box center [151, 63] width 6 height 7
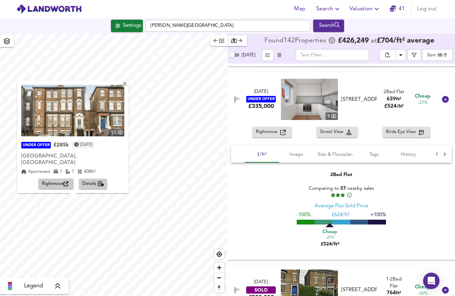
click at [79, 130] on img at bounding box center [72, 110] width 103 height 51
click at [128, 88] on div "X" at bounding box center [125, 84] width 6 height 7
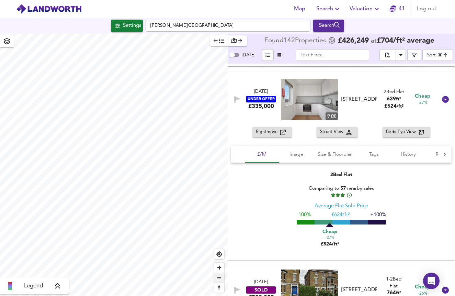
click at [222, 277] on span "Zoom out" at bounding box center [219, 278] width 10 height 10
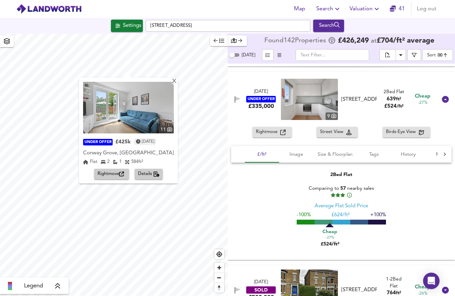
scroll to position [0, 0]
click at [148, 108] on img at bounding box center [128, 107] width 91 height 51
click at [177, 81] on div "X" at bounding box center [174, 81] width 6 height 7
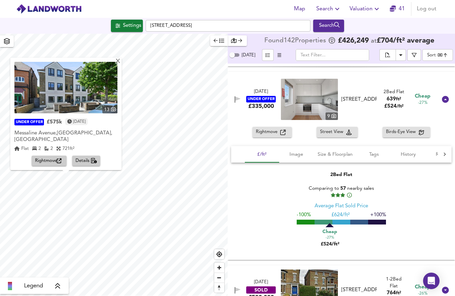
click at [82, 102] on img at bounding box center [65, 87] width 103 height 51
click at [121, 65] on div "X" at bounding box center [118, 61] width 6 height 7
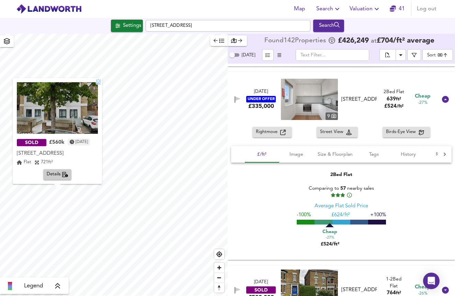
click at [101, 84] on div "X" at bounding box center [98, 82] width 6 height 7
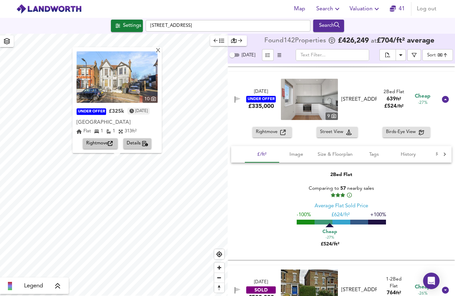
click at [129, 83] on img at bounding box center [117, 76] width 81 height 51
click at [161, 52] on div "X" at bounding box center [158, 51] width 6 height 7
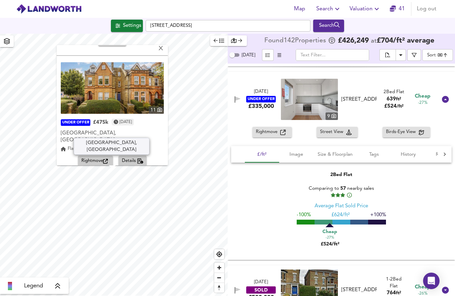
scroll to position [100, 0]
click at [138, 80] on img at bounding box center [112, 87] width 103 height 51
click at [164, 47] on div "X" at bounding box center [161, 49] width 6 height 7
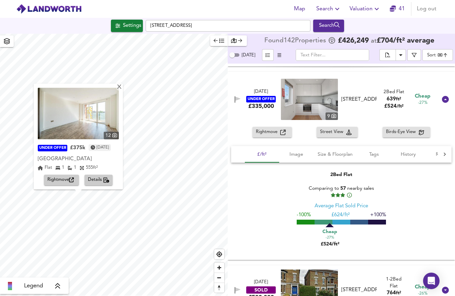
click at [102, 107] on img at bounding box center [78, 113] width 81 height 51
click at [122, 88] on div "X" at bounding box center [119, 87] width 6 height 7
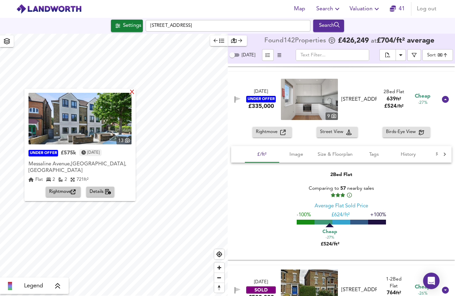
click at [135, 93] on div "X" at bounding box center [132, 92] width 6 height 7
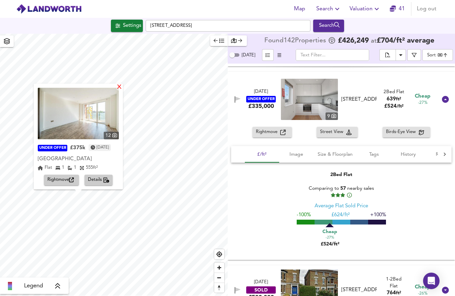
click at [122, 87] on div "X" at bounding box center [119, 87] width 6 height 7
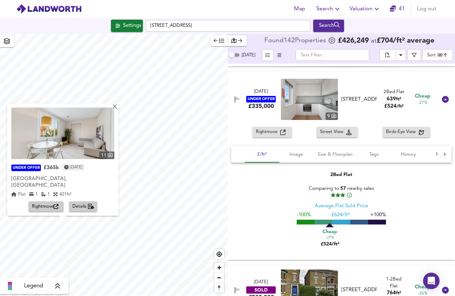
click at [85, 156] on img at bounding box center [62, 132] width 103 height 51
click at [80, 205] on span "Details" at bounding box center [83, 207] width 22 height 8
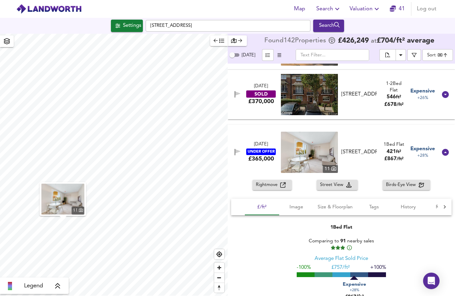
scroll to position [5891, 0]
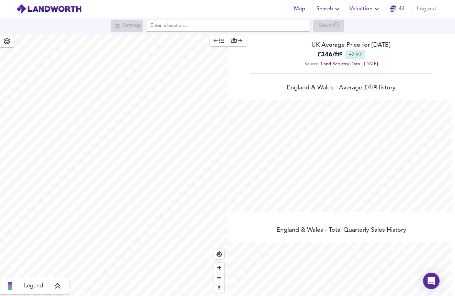
scroll to position [296, 455]
